Goal: Navigation & Orientation: Go to known website

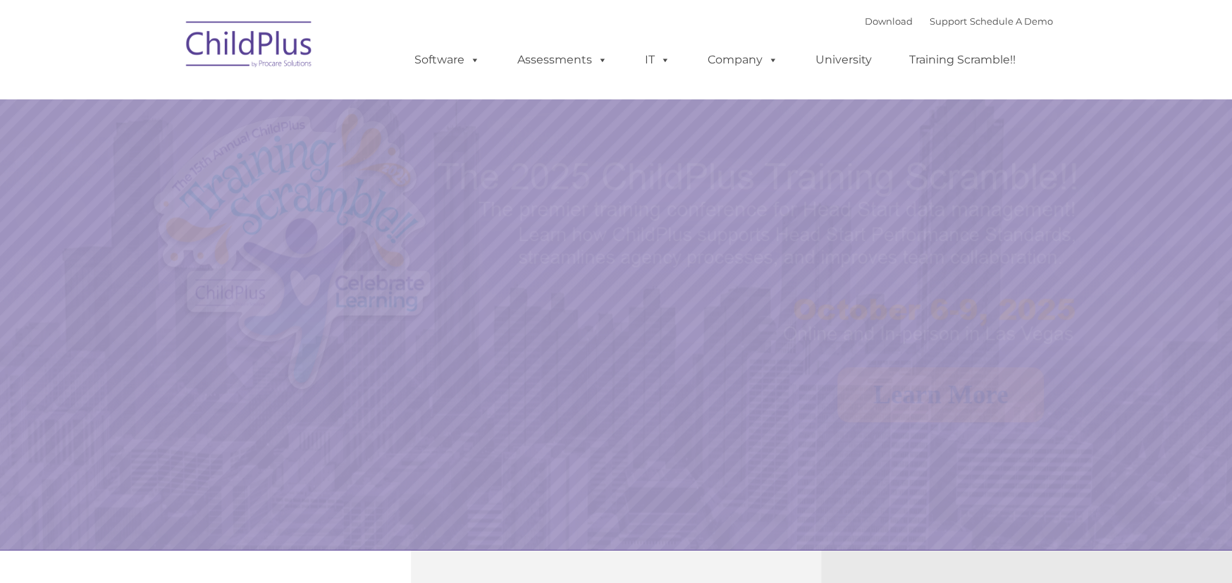
select select "MEDIUM"
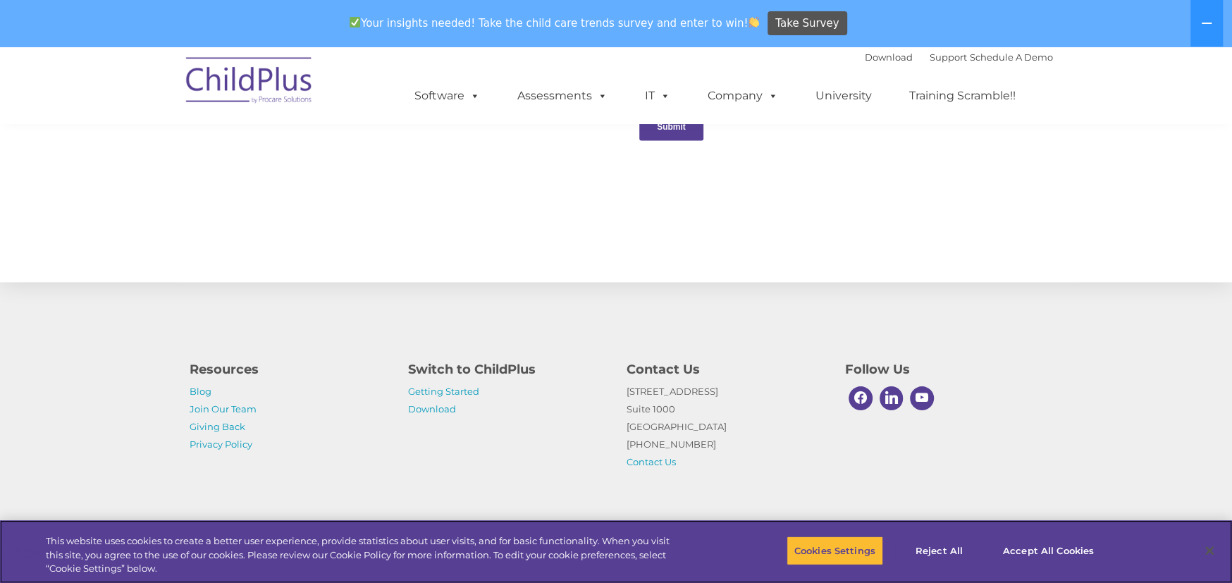
scroll to position [1038, 0]
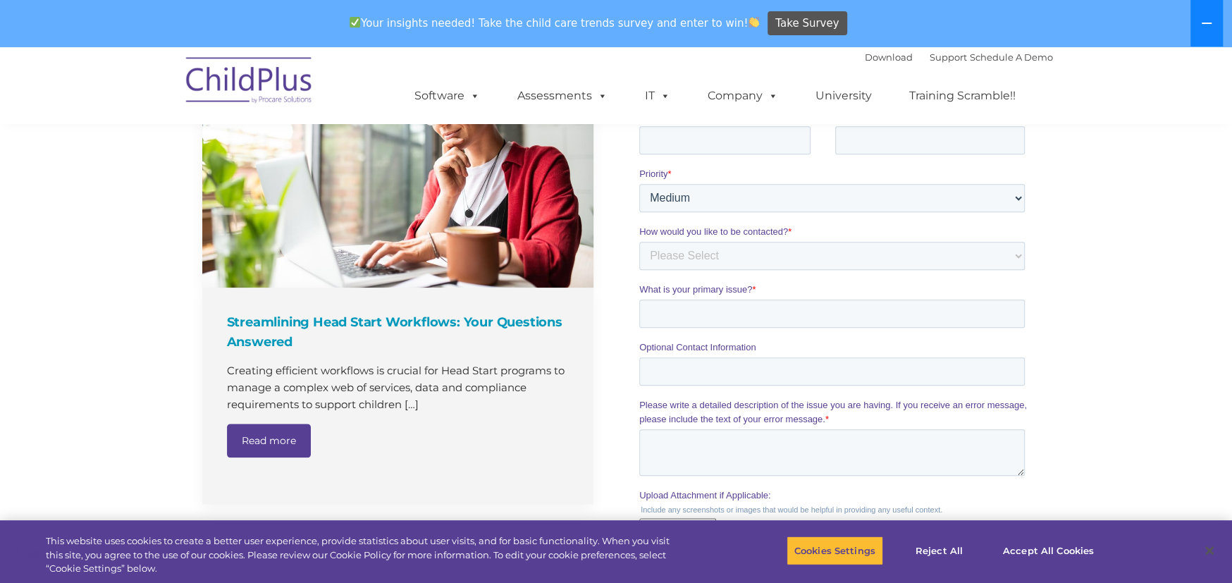
click at [1201, 27] on icon at bounding box center [1206, 23] width 11 height 11
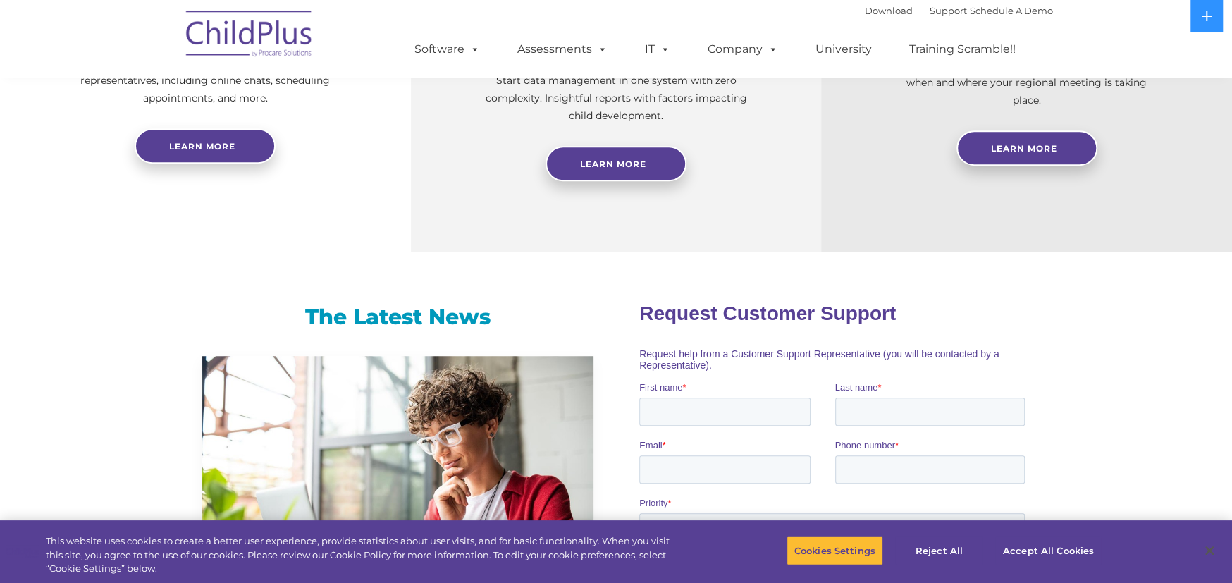
scroll to position [192, 0]
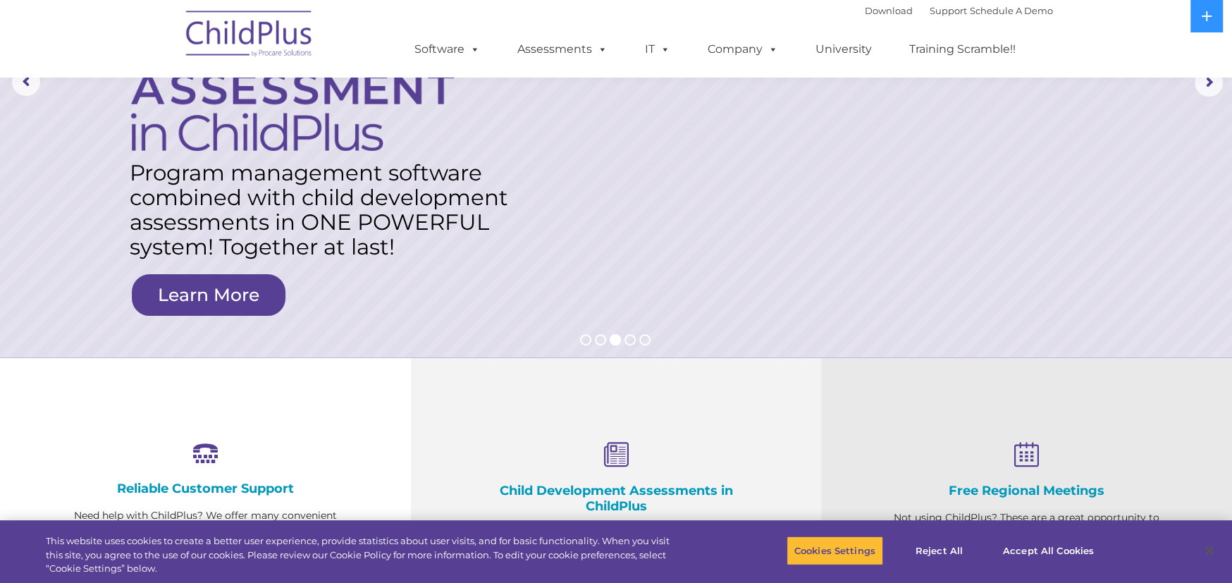
click at [233, 27] on img at bounding box center [249, 36] width 141 height 70
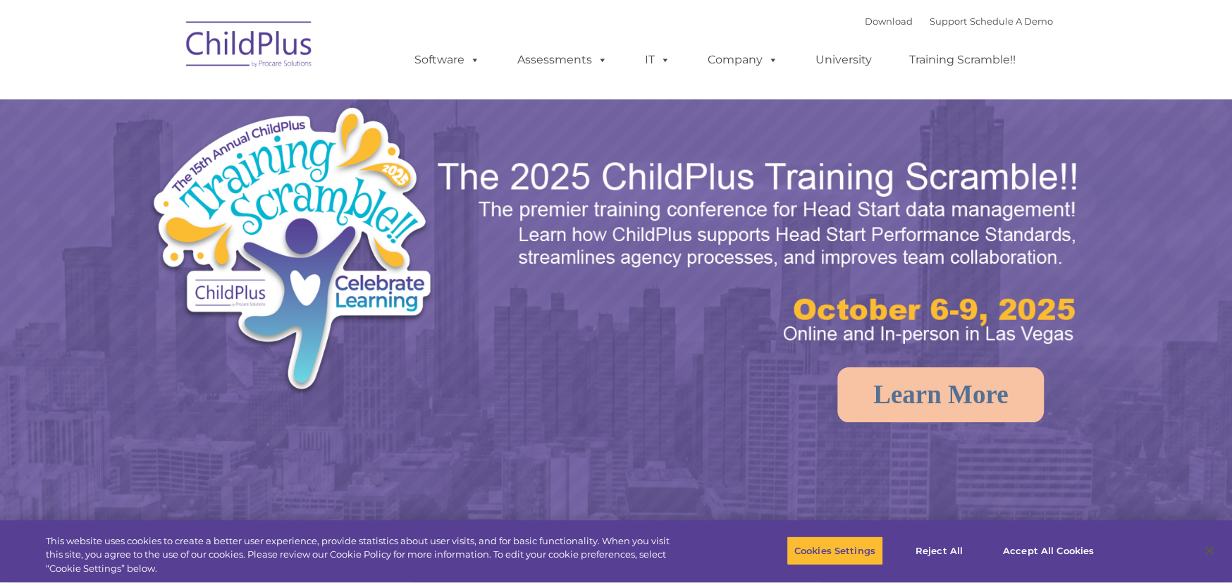
select select "MEDIUM"
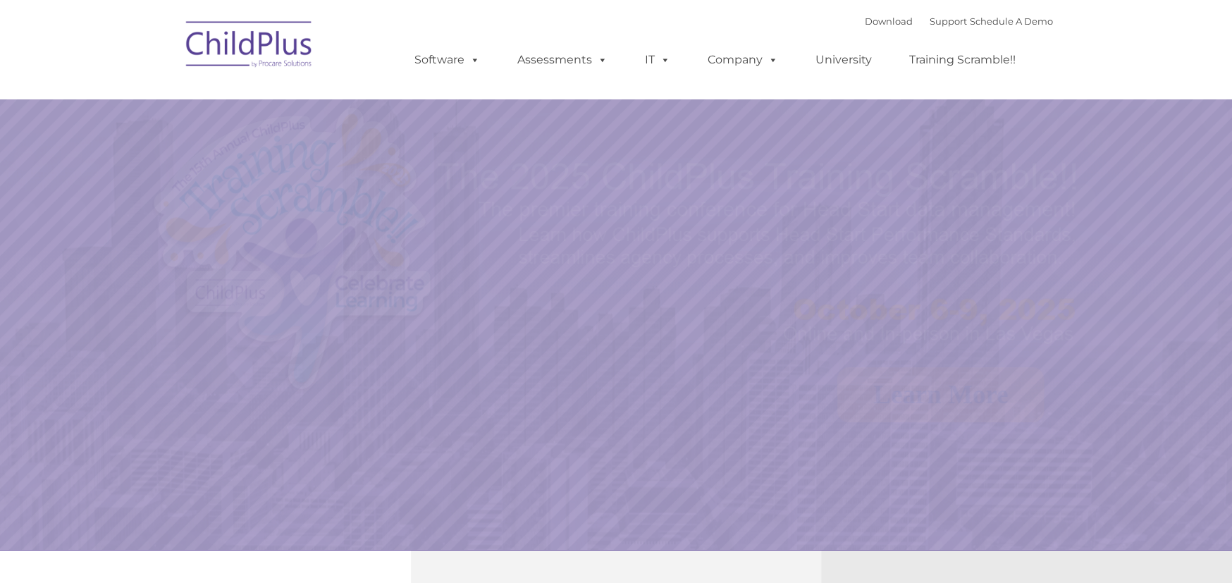
select select "MEDIUM"
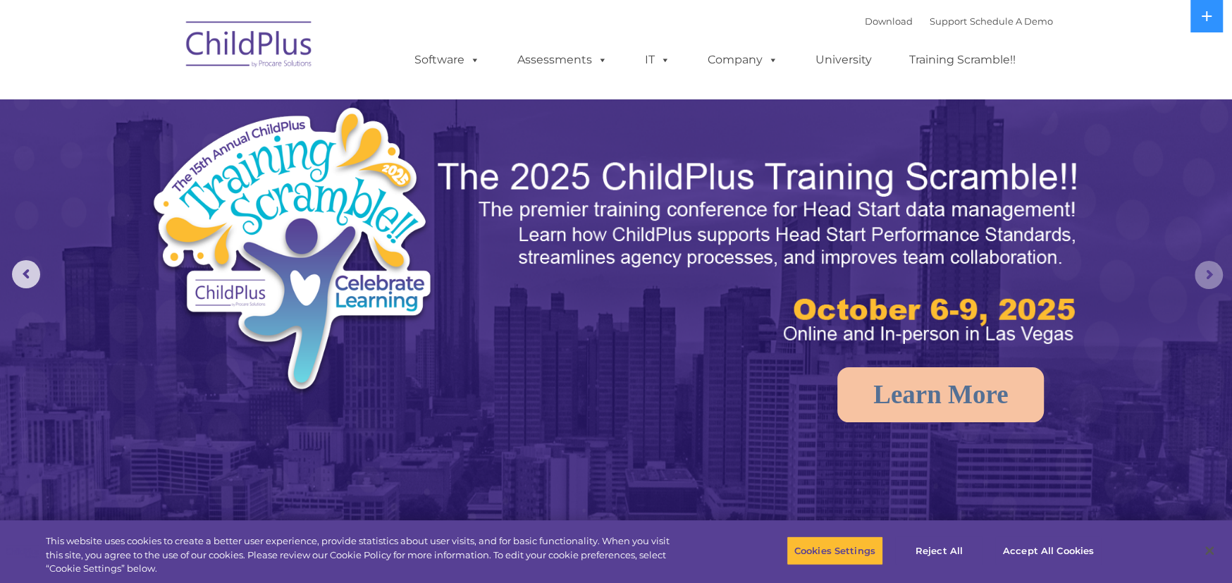
click at [1222, 273] on rs-arrow at bounding box center [1208, 275] width 28 height 28
